Goal: Complete application form

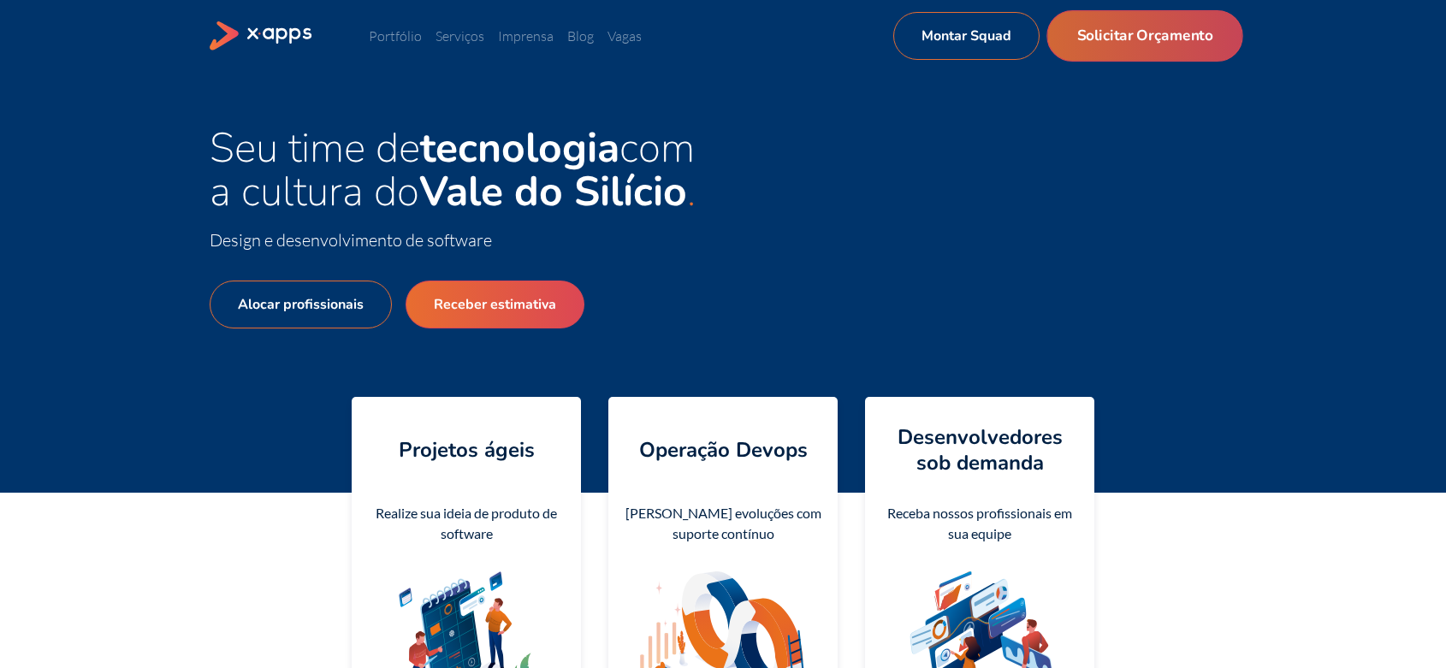
click at [1156, 36] on link "Solicitar Orçamento" at bounding box center [1145, 35] width 196 height 51
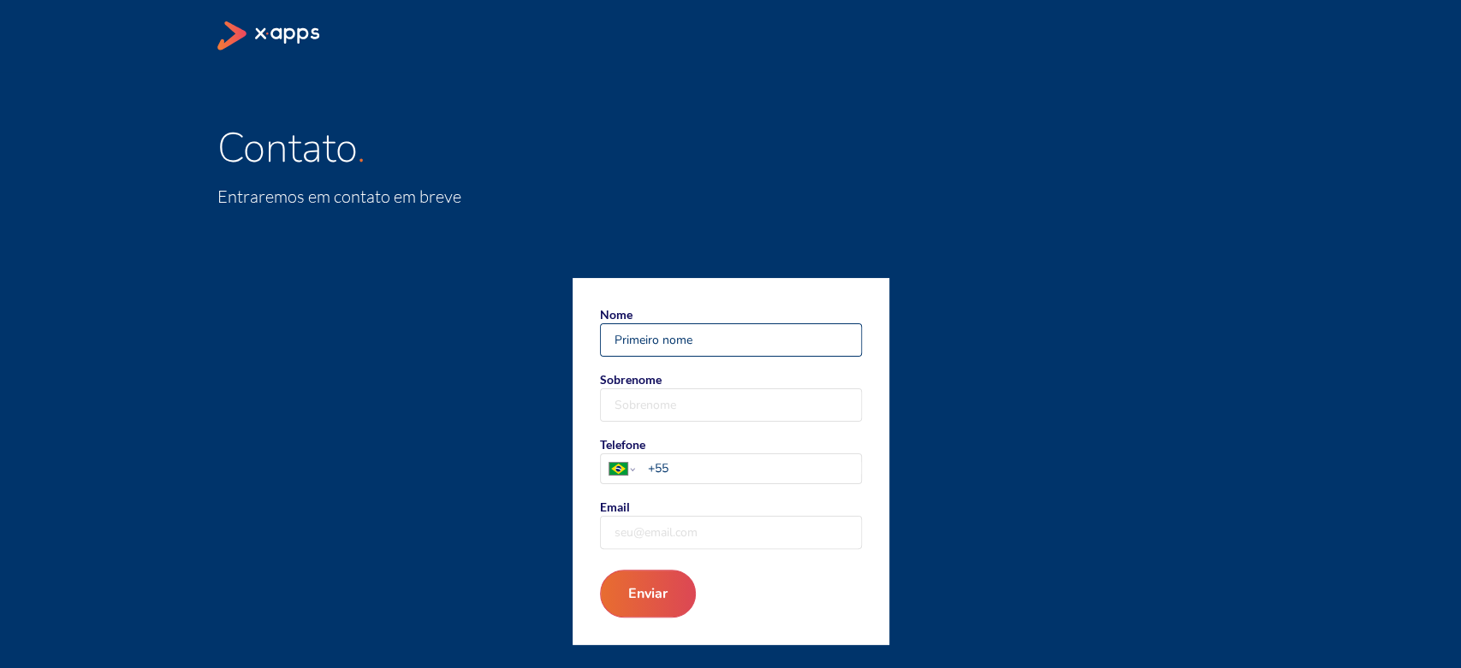
click at [684, 342] on input "Nome" at bounding box center [731, 340] width 260 height 32
click at [651, 532] on input "Email" at bounding box center [731, 533] width 260 height 32
paste input "afavatto@vanzolini.org.br"
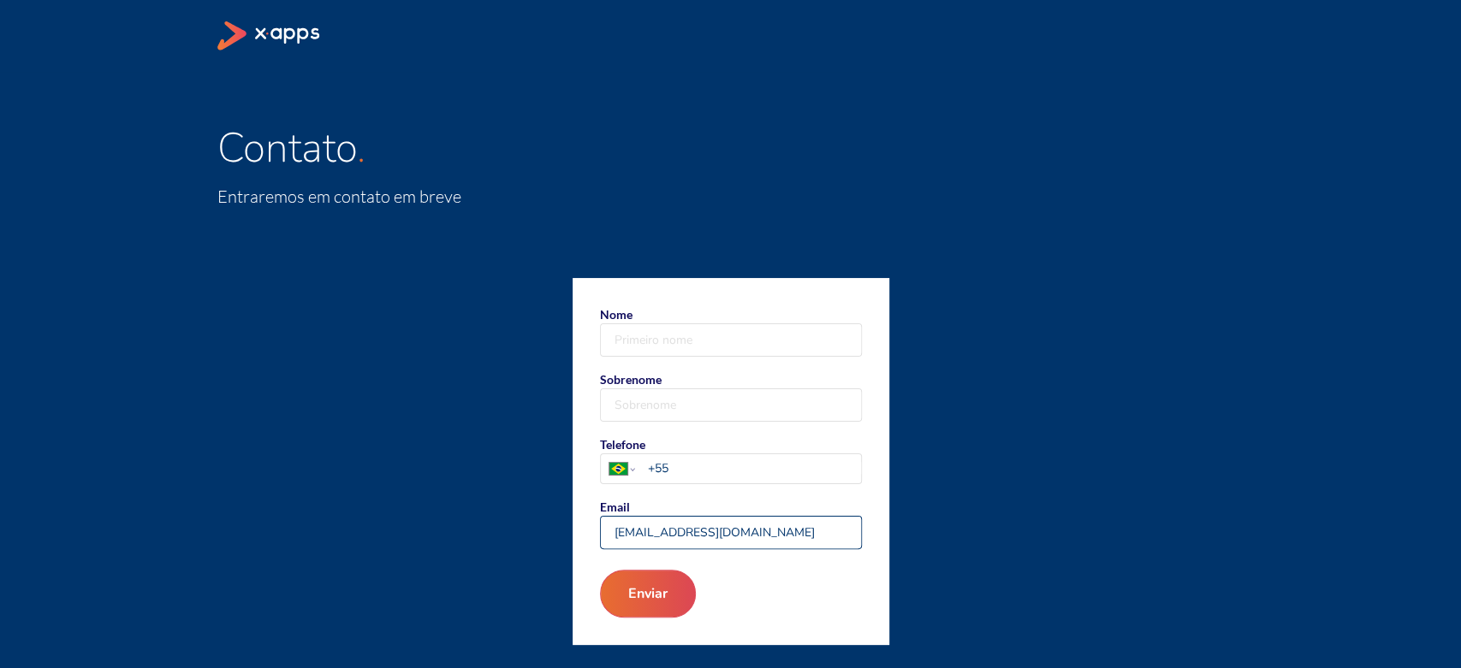
type input "afavatto@vanzolini.org.br"
click at [707, 341] on input "Nome" at bounding box center [731, 340] width 260 height 32
paste input "Alexandre Favatto"
type input "Alexandre Favatto"
drag, startPoint x: 667, startPoint y: 389, endPoint x: 661, endPoint y: 396, distance: 9.8
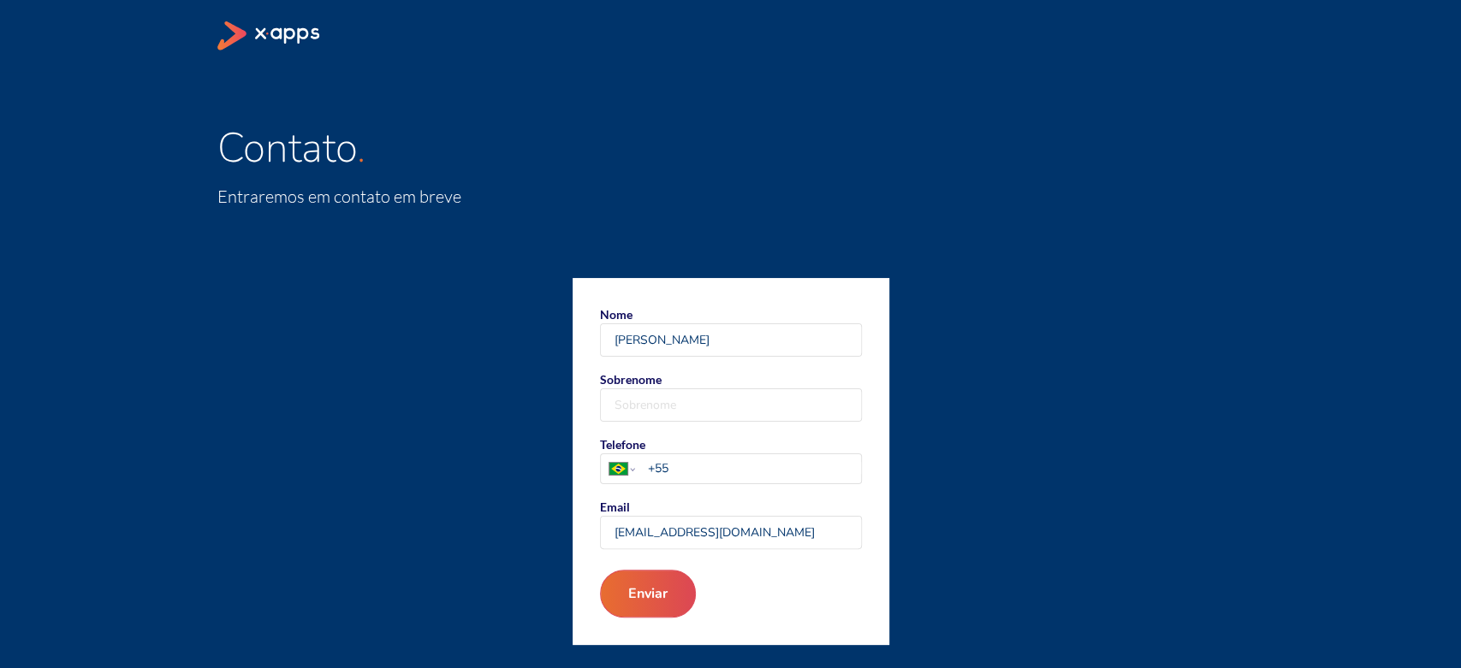
click at [666, 389] on label "Sobrenome" at bounding box center [731, 396] width 262 height 51
click at [653, 409] on input "Sobrenome" at bounding box center [731, 405] width 260 height 32
paste input "Alexandre Favatto"
drag, startPoint x: 663, startPoint y: 400, endPoint x: 575, endPoint y: 402, distance: 88.2
click at [575, 402] on form "Nome Alexandre Favatto Sobrenome Alexandre Favatto Telefone Afghanistan Åland I…" at bounding box center [731, 461] width 317 height 367
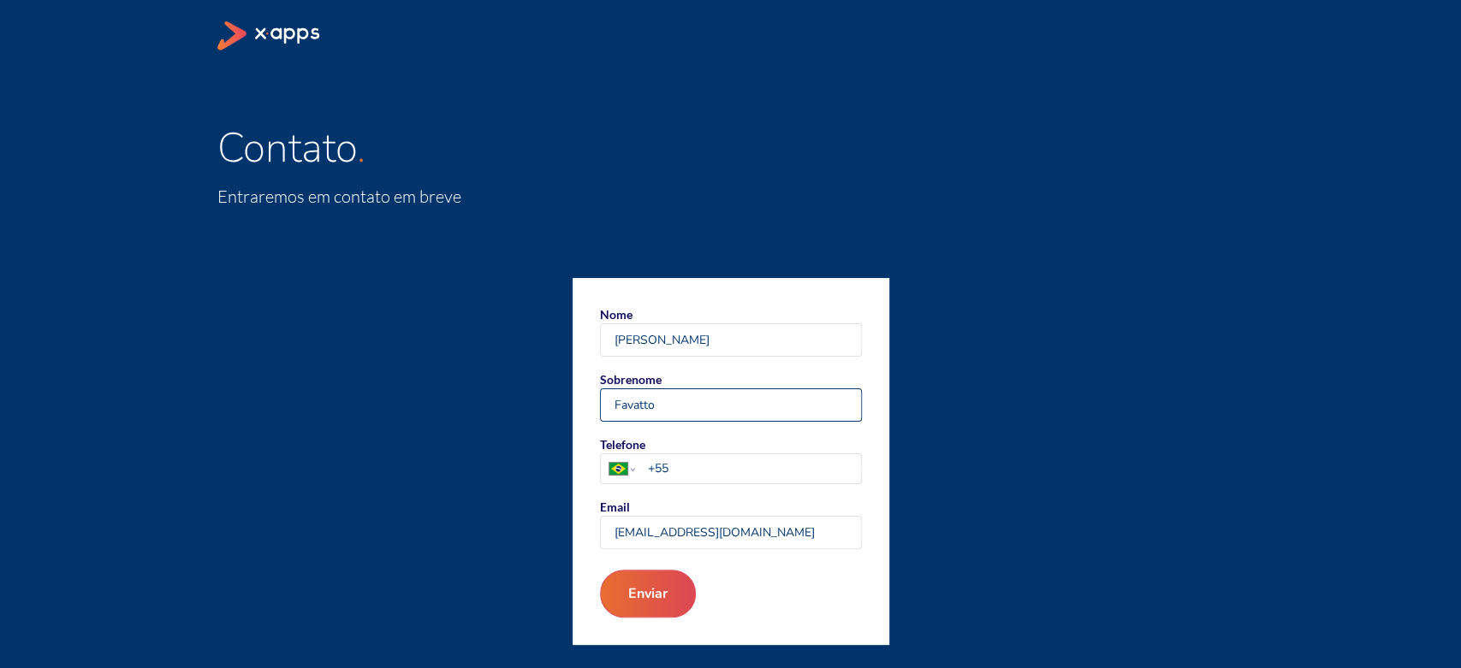
type input "Favatto"
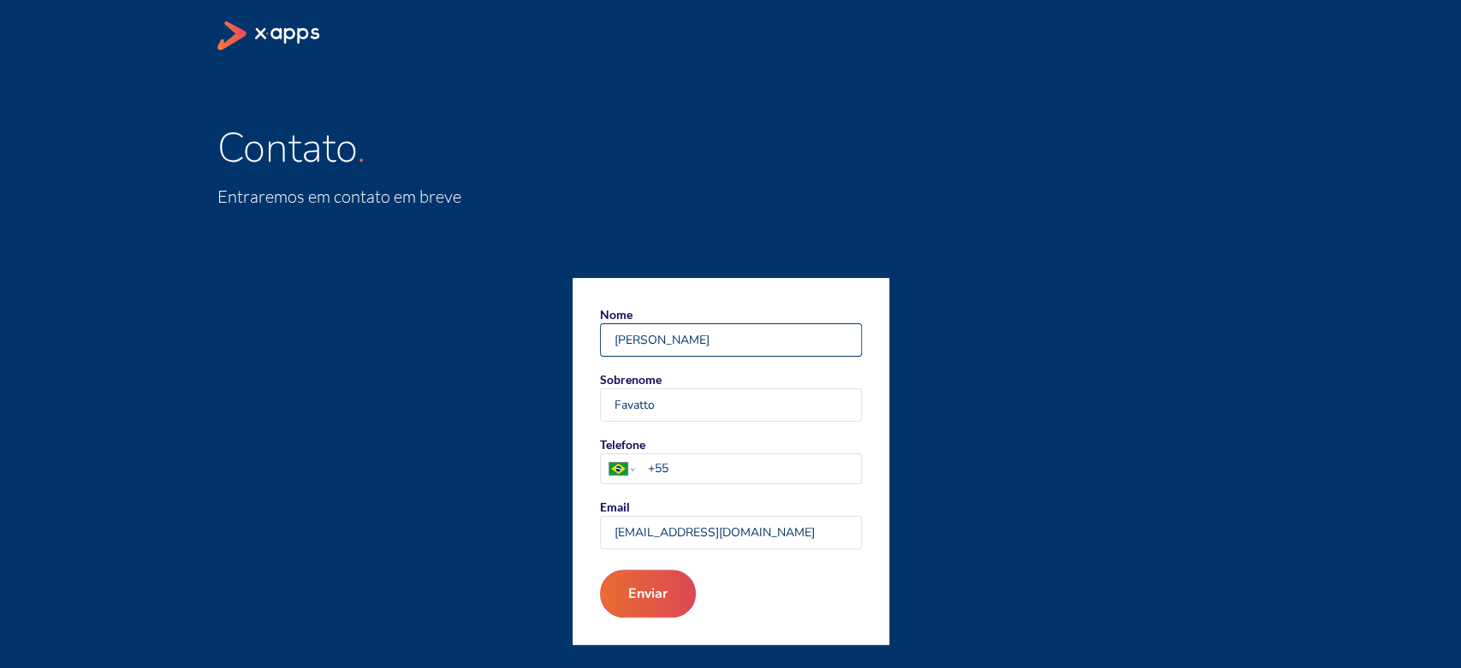
drag, startPoint x: 706, startPoint y: 339, endPoint x: 667, endPoint y: 341, distance: 39.5
click at [667, 341] on input "Alexandre Favatto" at bounding box center [731, 340] width 260 height 32
type input "Alexandre"
click at [705, 464] on input "+55" at bounding box center [753, 469] width 213 height 18
type input "+55 11 99999 9990"
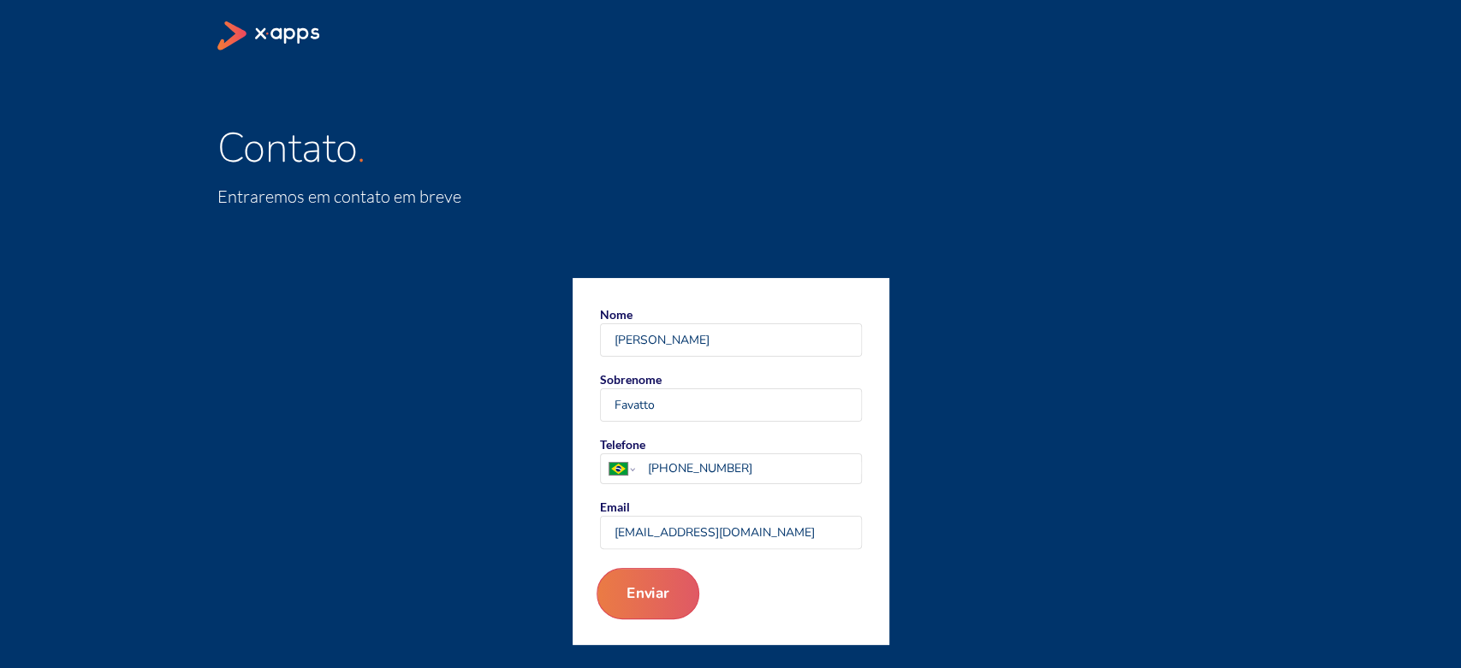
click at [634, 596] on button "Enviar" at bounding box center [647, 593] width 103 height 51
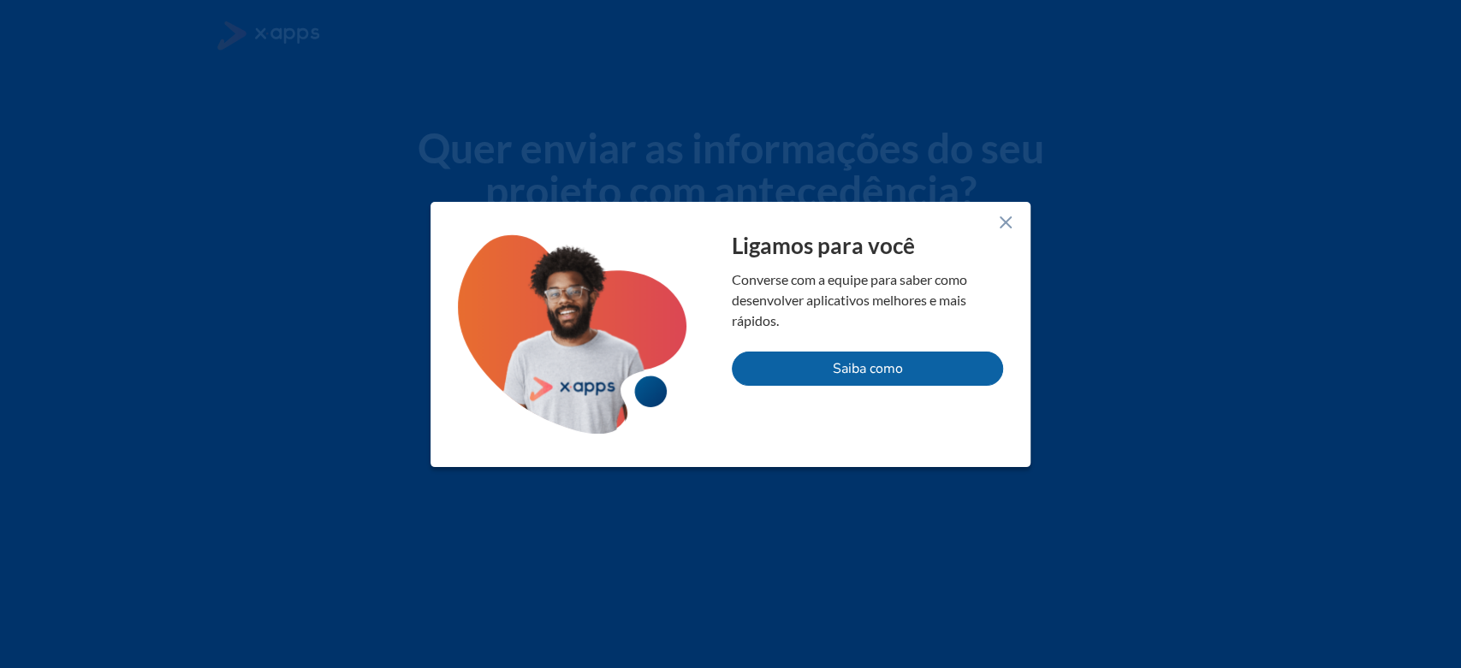
click at [992, 223] on div "Ligamos para você Converse com a equipe para saber como desenvolver aplicativos…" at bounding box center [730, 334] width 600 height 265
click at [1000, 223] on icon at bounding box center [1005, 222] width 21 height 21
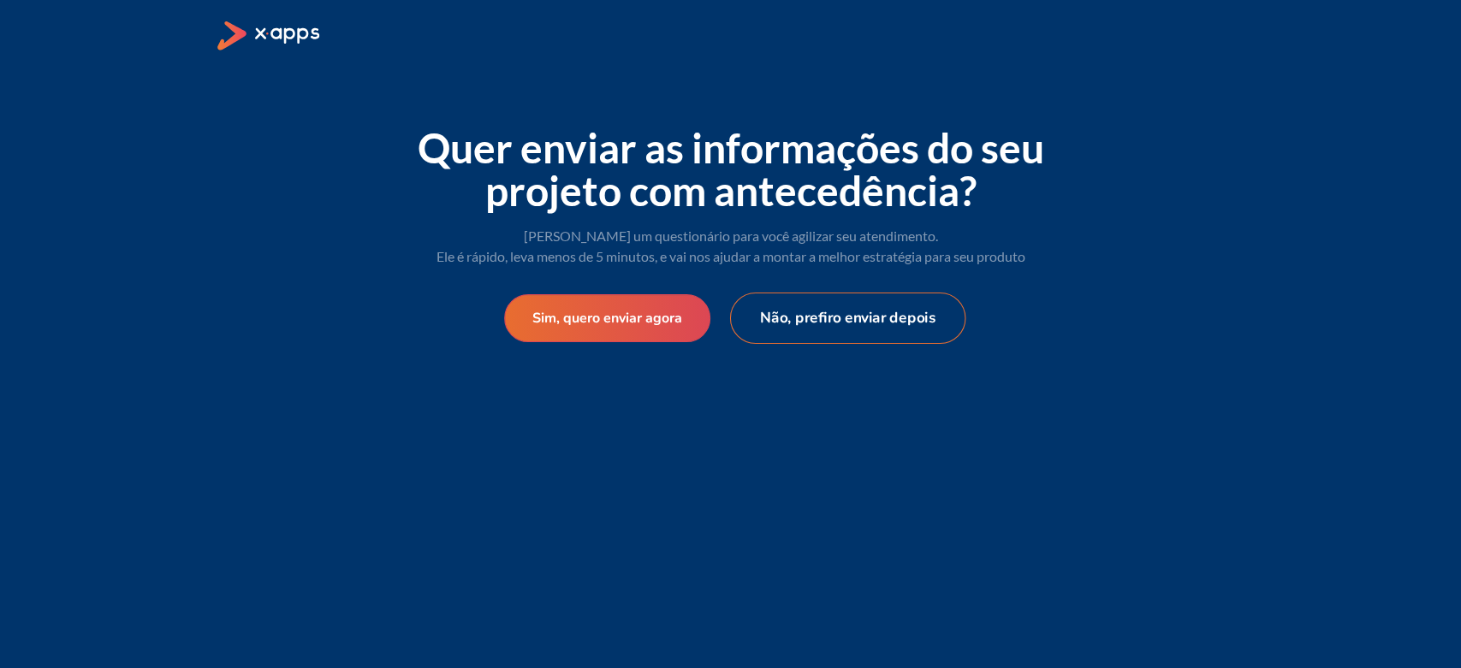
click at [856, 316] on button "Não, prefiro enviar depois" at bounding box center [847, 318] width 236 height 51
